Goal: Transaction & Acquisition: Obtain resource

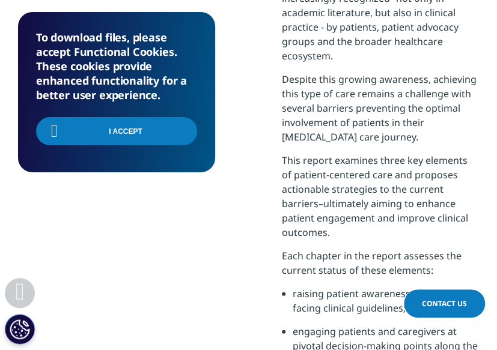
scroll to position [611, 460]
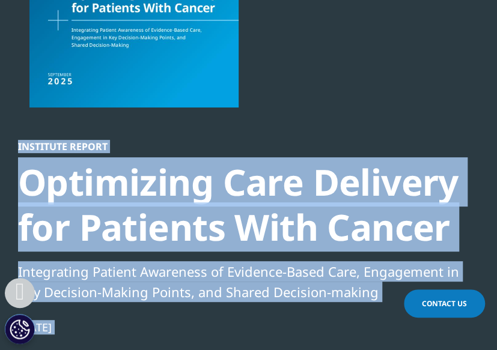
scroll to position [254, 0]
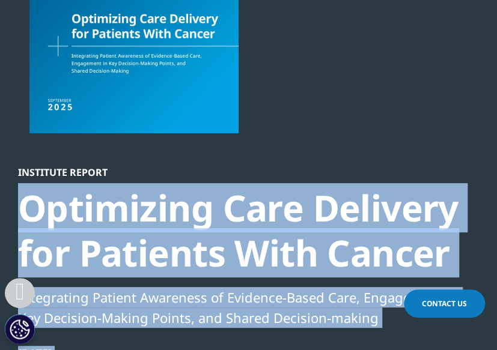
drag, startPoint x: 332, startPoint y: 132, endPoint x: 21, endPoint y: 209, distance: 320.2
click at [21, 209] on div "Optimizing Care Delivery for Patients With Cancer" at bounding box center [241, 231] width 447 height 90
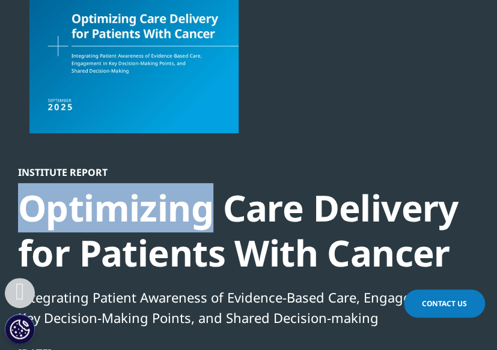
click at [21, 209] on div "Optimizing Care Delivery for Patients With Cancer" at bounding box center [241, 231] width 447 height 90
copy div "Optimizing"
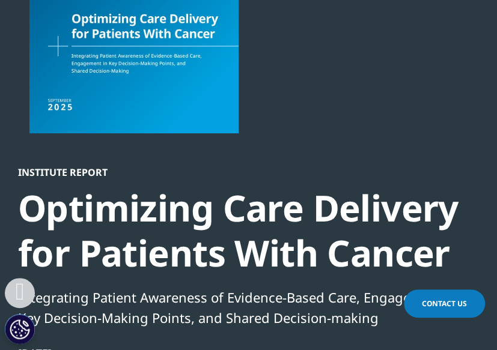
click at [376, 209] on div "Optimizing Care Delivery for Patients With Cancer" at bounding box center [241, 231] width 447 height 90
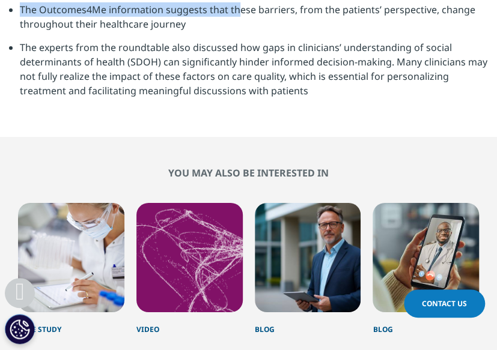
scroll to position [2698, 0]
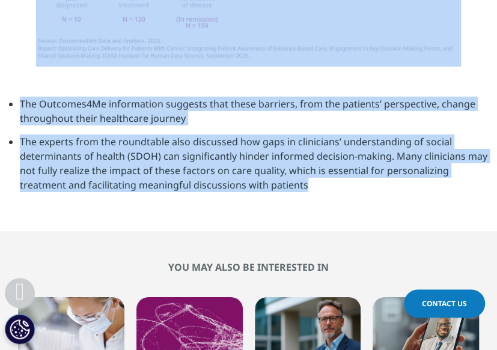
drag, startPoint x: 19, startPoint y: 209, endPoint x: 329, endPoint y: 198, distance: 310.3
copy div "Optimizing Care Delivery for Patients With Cancer Integrating Patient Awareness…"
click at [212, 173] on li "The experts from the roundtable also discussed how gaps in clinicians’ understa…" at bounding box center [254, 168] width 468 height 67
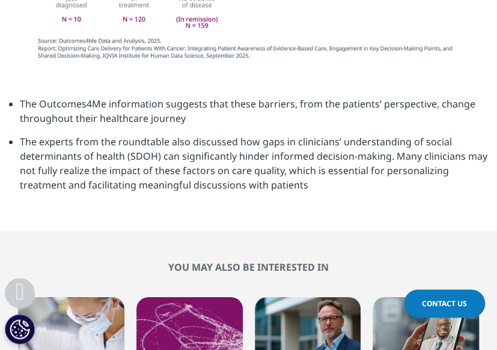
click at [75, 270] on h2 "You may also be interested in" at bounding box center [248, 267] width 461 height 12
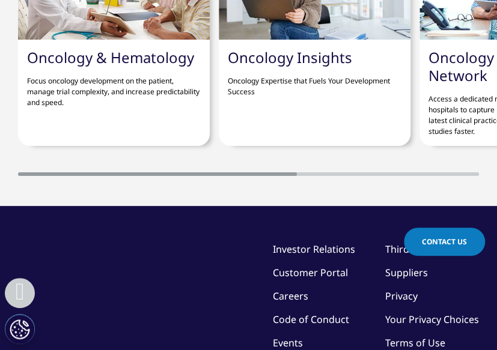
scroll to position [3527, 0]
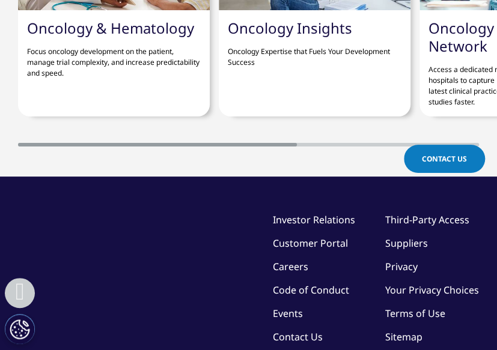
click at [276, 31] on link "Oncology Insights" at bounding box center [290, 28] width 124 height 20
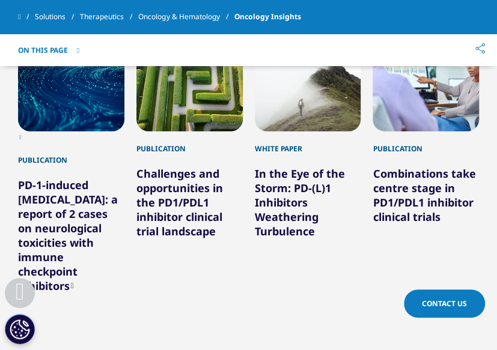
scroll to position [1102, 0]
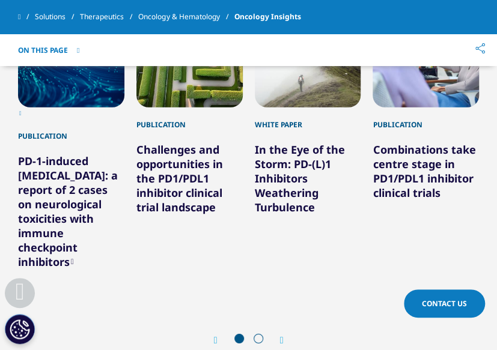
click at [283, 336] on icon "Next slide" at bounding box center [282, 341] width 4 height 10
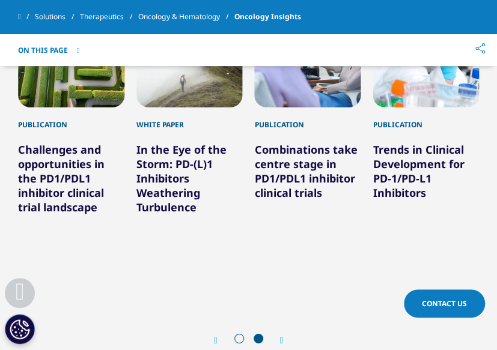
click at [160, 163] on link "In the Eye of the Storm: PD-(L)1 Inhibitors Weathering Turbulence" at bounding box center [181, 178] width 90 height 72
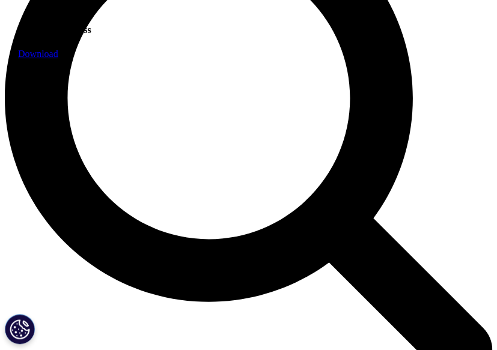
scroll to position [919, 0]
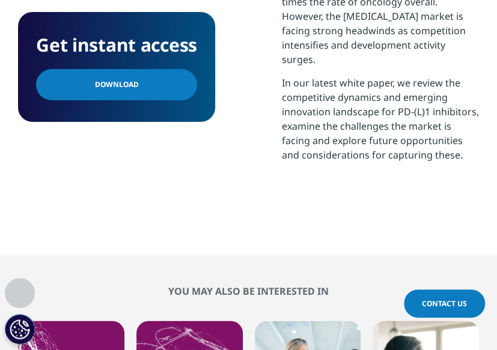
click at [109, 82] on span "Download" at bounding box center [117, 84] width 44 height 13
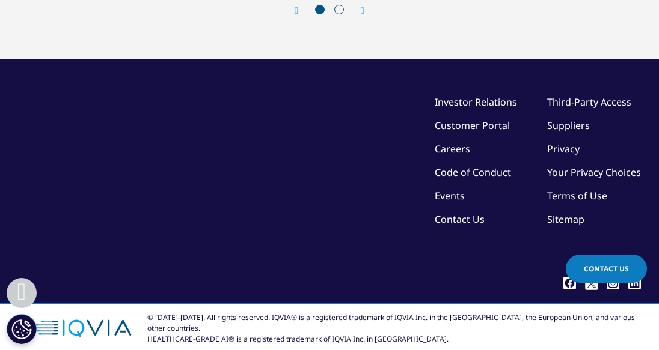
scroll to position [1106, 0]
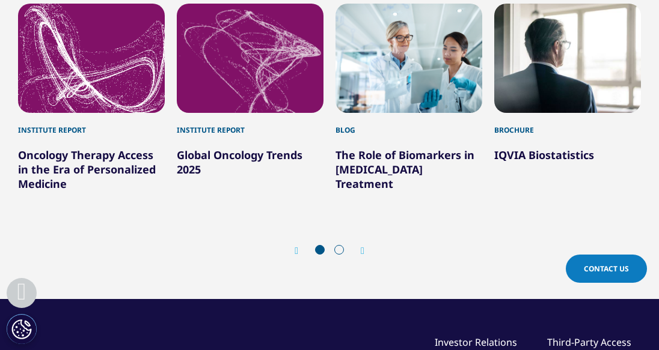
click at [496, 148] on link "IQVIA Biostatistics" at bounding box center [544, 155] width 100 height 14
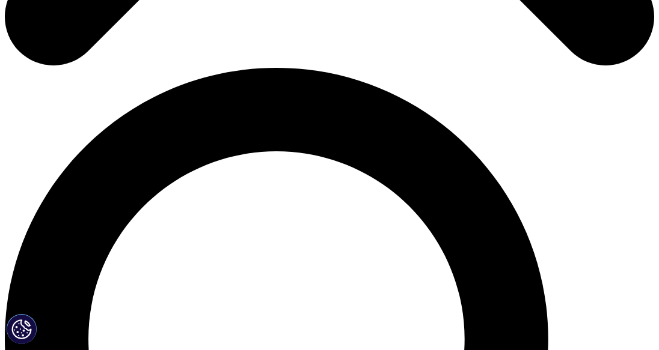
scroll to position [721, 0]
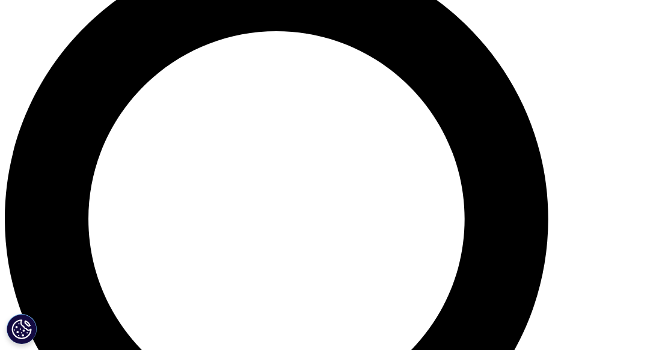
type input "Fabien"
type input "[PERSON_NAME]"
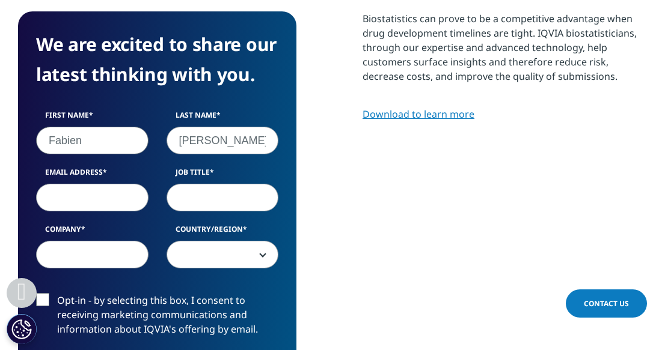
type input "Fabien.Petel@inserm.fr"
type input "INSERM"
select select "France"
click at [207, 197] on input "Job Title" at bounding box center [222, 198] width 112 height 28
type input "Head of Scientific Computing"
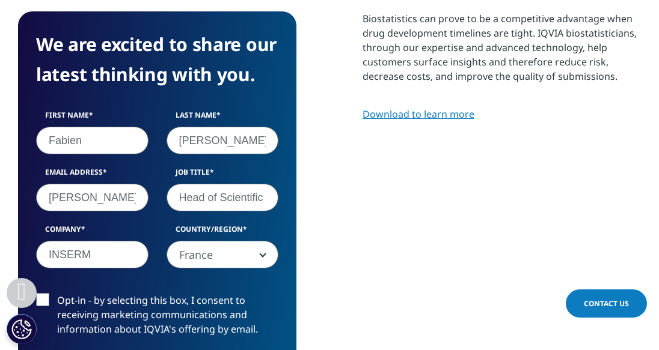
scroll to position [841, 0]
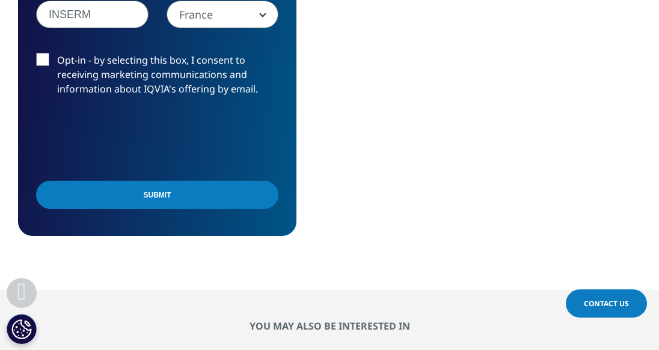
click at [161, 195] on input "Submit" at bounding box center [157, 195] width 242 height 28
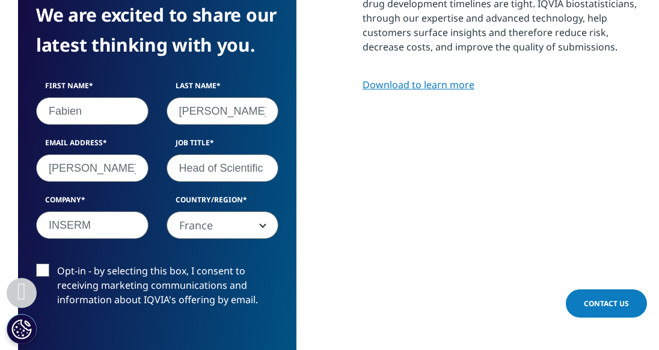
scroll to position [6, 6]
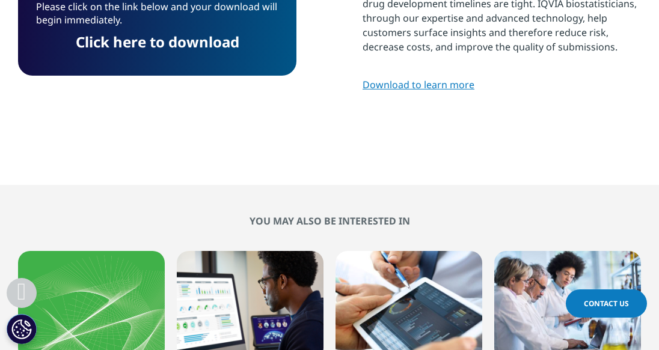
click at [216, 43] on link "Click here to download" at bounding box center [157, 42] width 163 height 20
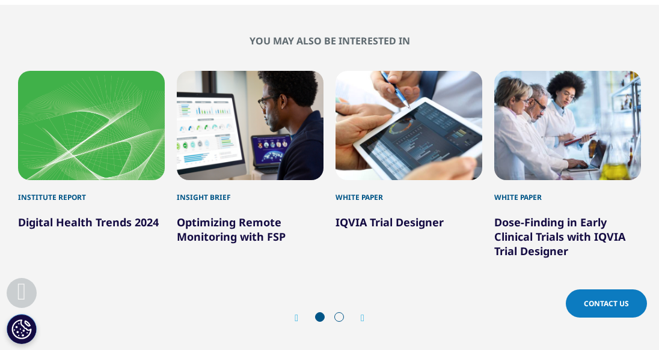
click at [364, 315] on icon "Next slide" at bounding box center [363, 319] width 4 height 10
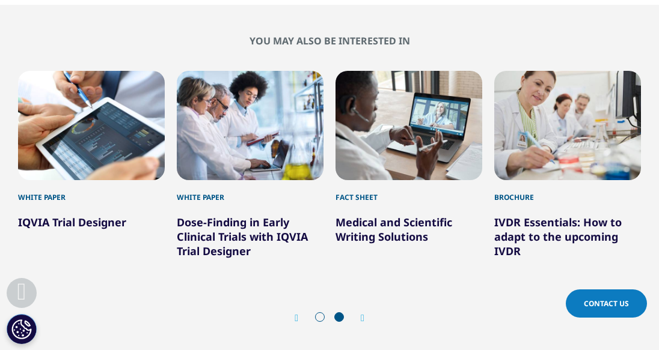
click at [364, 317] on icon "Next slide" at bounding box center [363, 319] width 4 height 10
click at [525, 227] on link "IVDR Essentials: How to adapt to the upcoming IVDR" at bounding box center [557, 236] width 127 height 43
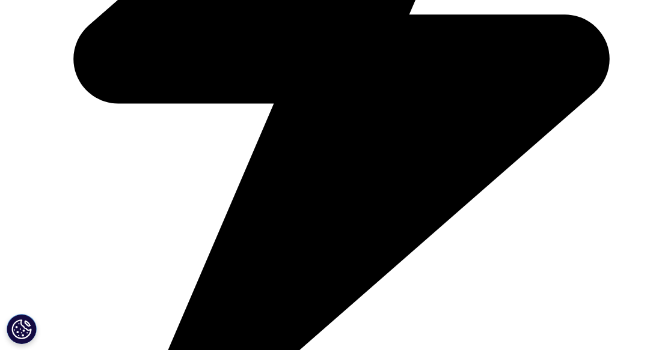
scroll to position [721, 0]
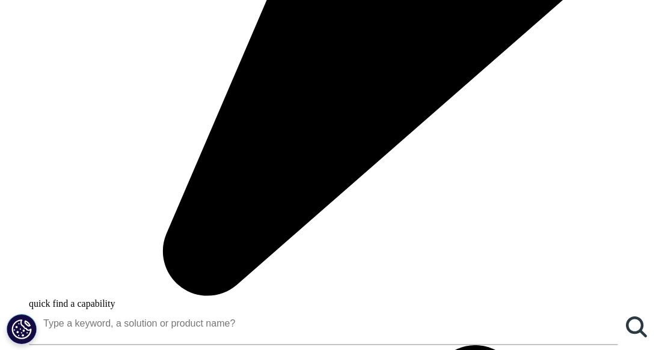
scroll to position [781, 0]
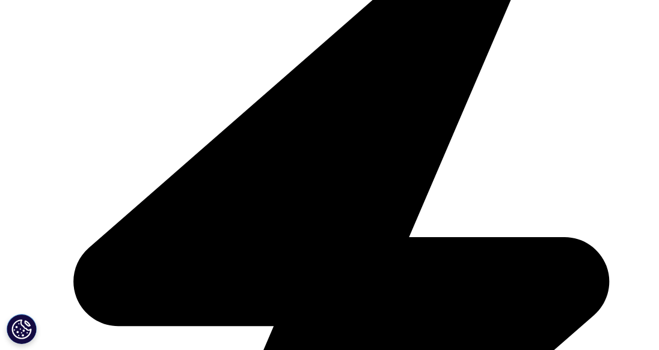
scroll to position [1202, 0]
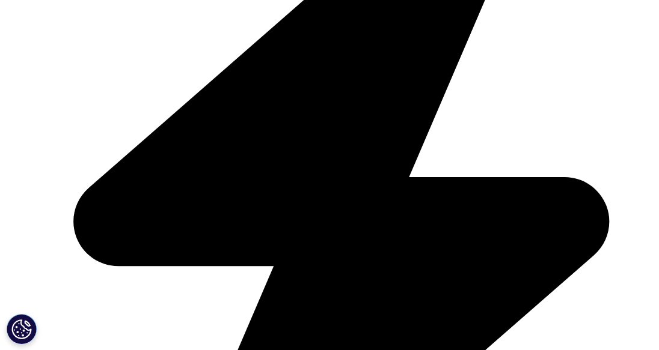
click at [364, 185] on icon "Next slide" at bounding box center [363, 190] width 4 height 10
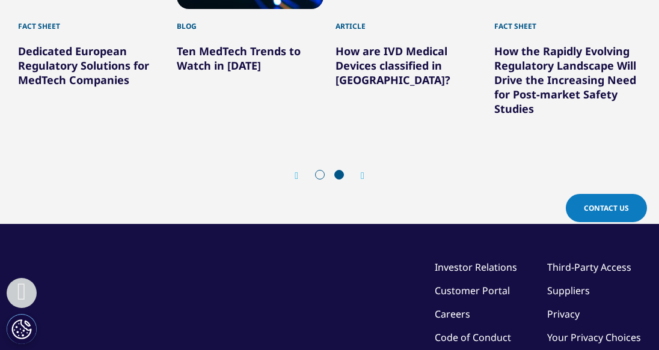
click at [525, 80] on link "How the Rapidly Evolving Regulatory Landscape Will Drive the Increasing Need fo…" at bounding box center [565, 80] width 142 height 72
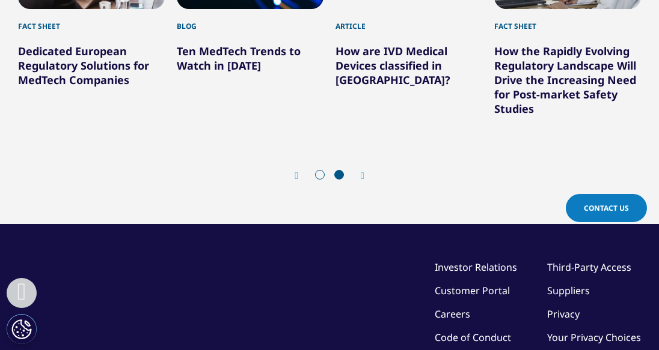
click at [539, 81] on link "How the Rapidly Evolving Regulatory Landscape Will Drive the Increasing Need fo…" at bounding box center [565, 80] width 142 height 72
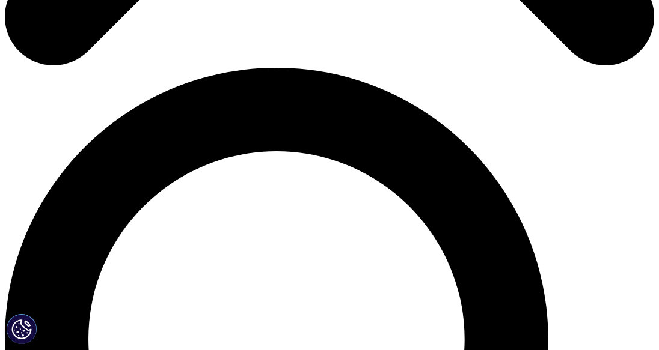
scroll to position [661, 0]
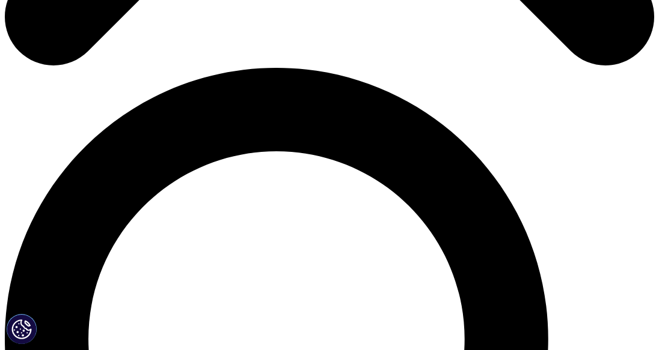
scroll to position [721, 0]
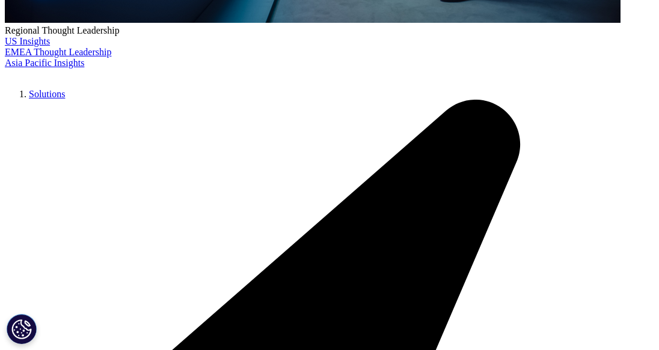
scroll to position [601, 0]
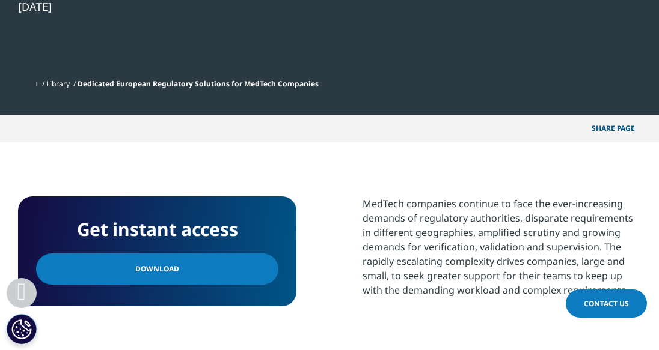
click at [166, 272] on span "Download" at bounding box center [157, 269] width 44 height 13
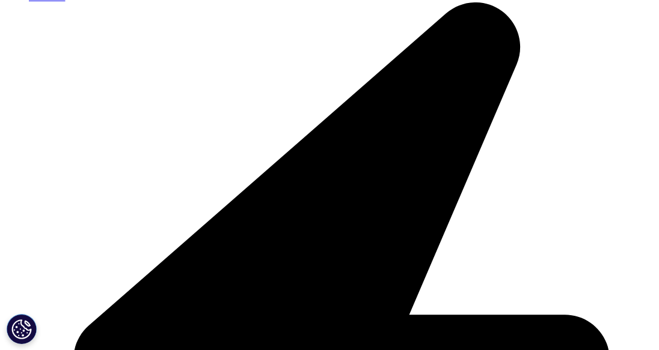
scroll to position [601, 0]
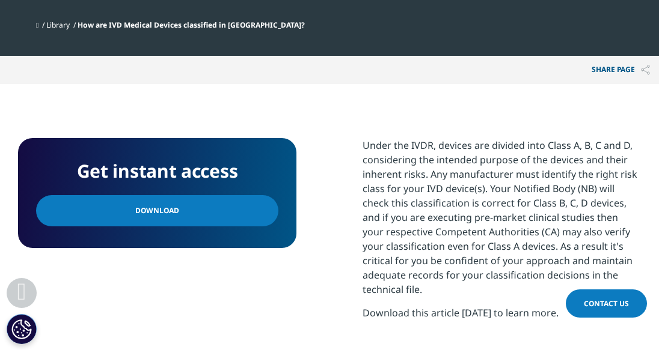
click at [155, 209] on span "Download" at bounding box center [157, 210] width 44 height 13
